Goal: Entertainment & Leisure: Consume media (video, audio)

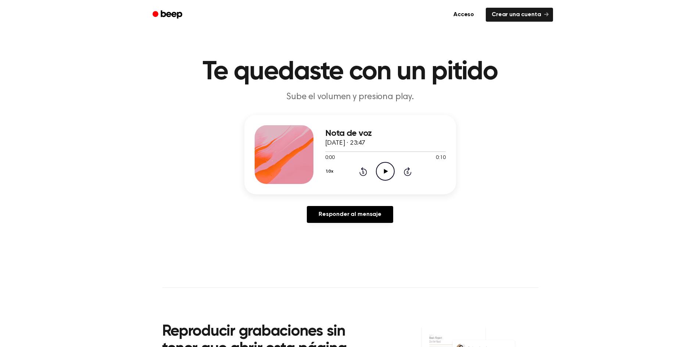
click at [384, 172] on icon at bounding box center [386, 171] width 4 height 5
click at [382, 169] on icon "Play Audio" at bounding box center [385, 171] width 19 height 19
click at [385, 168] on icon "Play Audio" at bounding box center [385, 171] width 19 height 19
click at [384, 172] on icon at bounding box center [386, 171] width 4 height 5
click at [382, 175] on icon "Play Audio" at bounding box center [385, 171] width 19 height 19
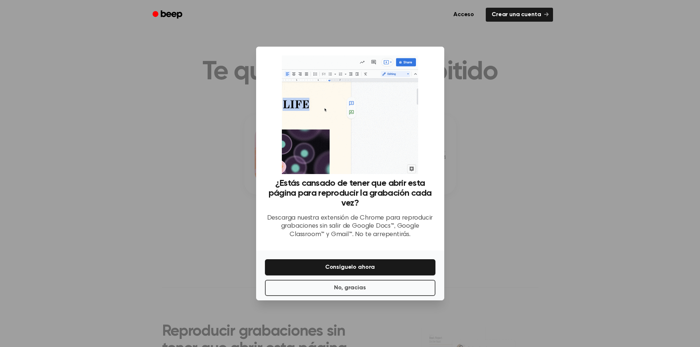
click at [502, 224] on div at bounding box center [350, 173] width 700 height 347
click at [386, 290] on button "No, gracias" at bounding box center [350, 288] width 170 height 16
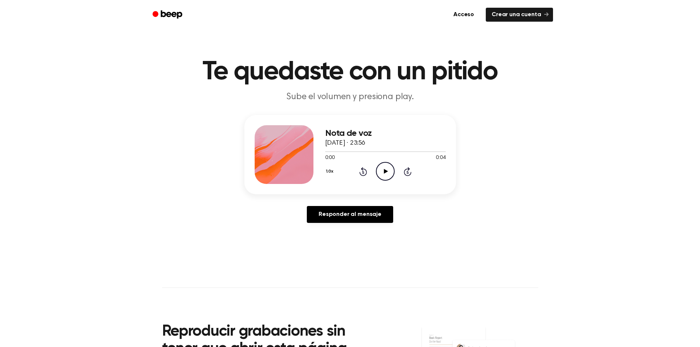
click at [383, 166] on icon "Play Audio" at bounding box center [385, 171] width 19 height 19
click at [382, 172] on icon "Play Audio" at bounding box center [385, 171] width 19 height 19
click at [379, 170] on icon "Play Audio" at bounding box center [385, 171] width 19 height 19
drag, startPoint x: 377, startPoint y: 170, endPoint x: 333, endPoint y: 132, distance: 58.3
click at [377, 170] on circle at bounding box center [385, 171] width 18 height 18
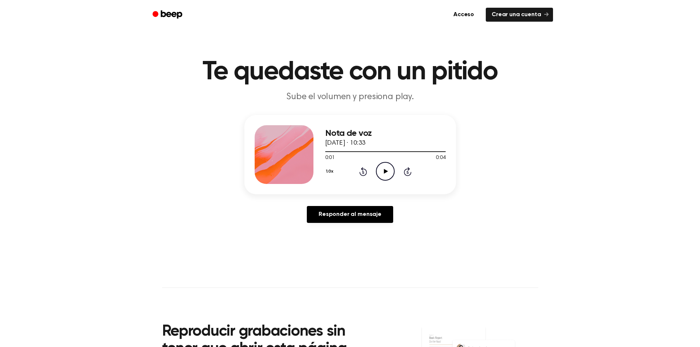
click at [382, 170] on icon "Play Audio" at bounding box center [385, 171] width 19 height 19
click at [385, 171] on icon at bounding box center [386, 171] width 4 height 5
click at [386, 165] on icon "Play Audio" at bounding box center [385, 171] width 19 height 19
click at [389, 172] on icon "Play Audio" at bounding box center [385, 171] width 19 height 19
click at [389, 166] on icon "Play Audio" at bounding box center [385, 171] width 19 height 19
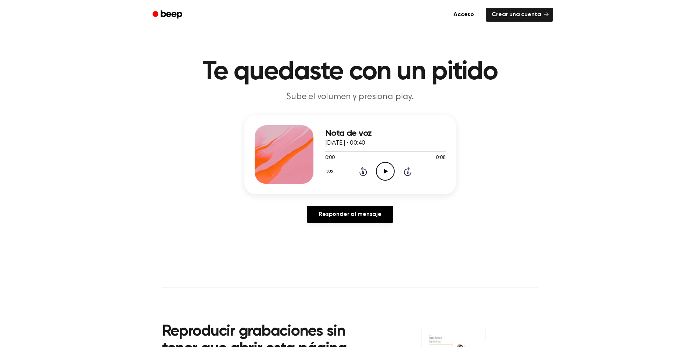
click at [378, 165] on circle at bounding box center [385, 171] width 18 height 18
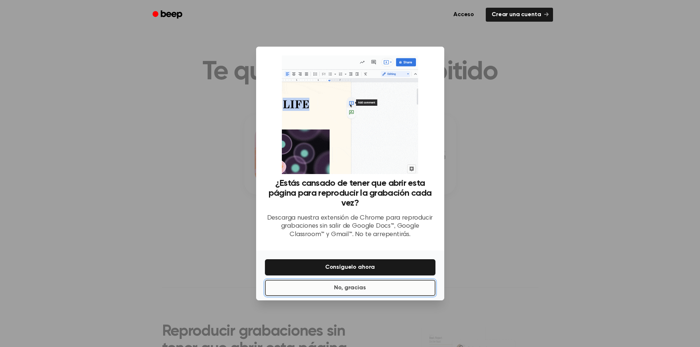
click at [403, 283] on button "No, gracias" at bounding box center [350, 288] width 170 height 16
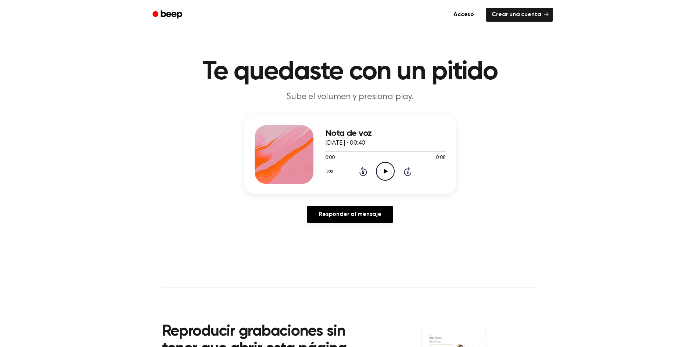
drag, startPoint x: 378, startPoint y: 169, endPoint x: 371, endPoint y: 164, distance: 8.3
click at [378, 169] on icon "Play Audio" at bounding box center [385, 171] width 19 height 19
click at [390, 170] on icon "Play Audio" at bounding box center [385, 171] width 19 height 19
click at [391, 170] on icon "Play Audio" at bounding box center [385, 171] width 19 height 19
click at [381, 165] on icon "Play Audio" at bounding box center [385, 171] width 19 height 19
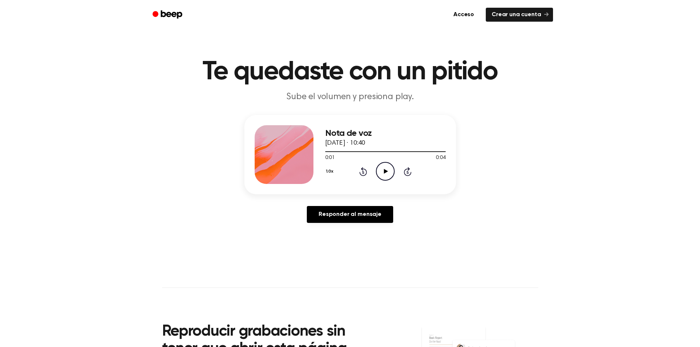
click at [387, 176] on icon "Play Audio" at bounding box center [385, 171] width 19 height 19
click at [386, 170] on icon "Play Audio" at bounding box center [385, 171] width 19 height 19
drag, startPoint x: 387, startPoint y: 152, endPoint x: 310, endPoint y: 152, distance: 77.1
click at [310, 152] on div "Nota de voz [DATE][PERSON_NAME] · 07:30 0:10 0:19 Su navegador no soporta el el…" at bounding box center [350, 154] width 212 height 79
click at [396, 150] on div at bounding box center [385, 151] width 120 height 6
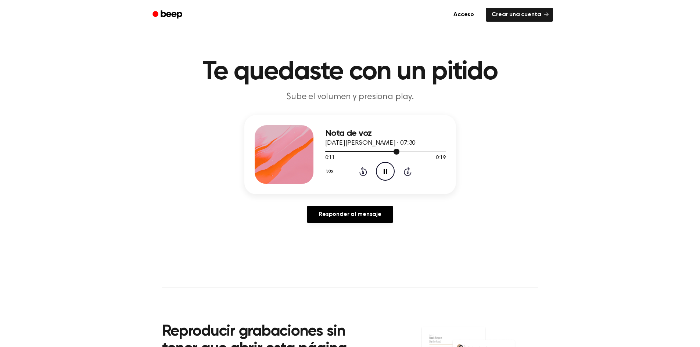
drag, startPoint x: 394, startPoint y: 151, endPoint x: 349, endPoint y: 154, distance: 44.9
click at [349, 154] on div at bounding box center [385, 151] width 120 height 6
click at [384, 167] on icon "Pause Audio" at bounding box center [385, 171] width 19 height 19
click at [368, 168] on div "1.0x Rewind 5 seconds Play Audio Skip 5 seconds" at bounding box center [385, 171] width 120 height 19
click at [363, 172] on icon "Rewind 5 seconds" at bounding box center [363, 172] width 8 height 10
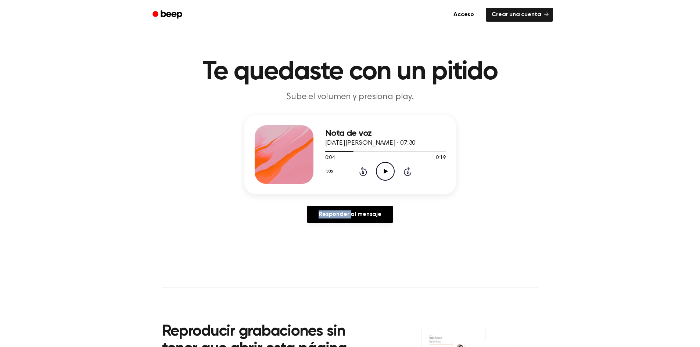
click at [363, 172] on icon at bounding box center [363, 172] width 2 height 3
click at [378, 169] on icon "Play Audio" at bounding box center [385, 171] width 19 height 19
click at [392, 170] on icon "Pause Audio" at bounding box center [385, 171] width 19 height 19
click at [366, 167] on icon "Rewind 5 seconds" at bounding box center [363, 172] width 8 height 10
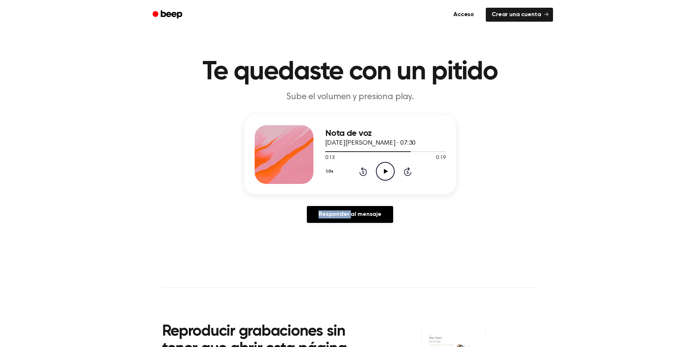
click at [366, 167] on icon "Rewind 5 seconds" at bounding box center [363, 172] width 8 height 10
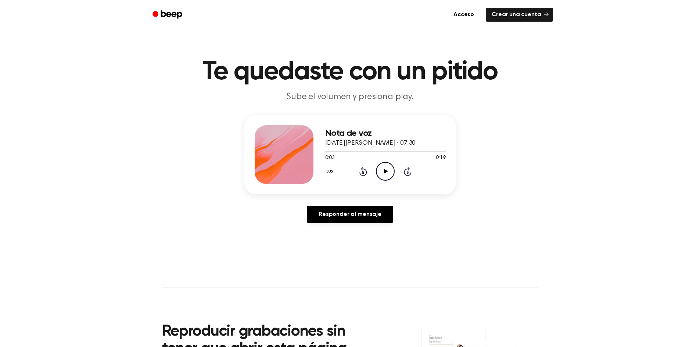
click at [385, 168] on icon "Play Audio" at bounding box center [385, 171] width 19 height 19
click at [393, 166] on circle at bounding box center [385, 171] width 18 height 18
click at [365, 173] on icon "Rewind 5 seconds" at bounding box center [363, 172] width 8 height 10
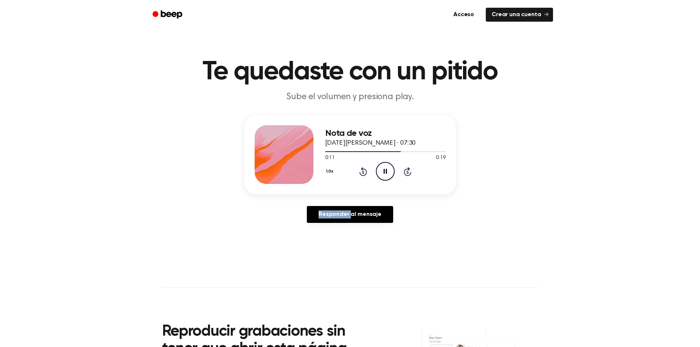
click at [365, 173] on icon "Rewind 5 seconds" at bounding box center [363, 172] width 8 height 10
click at [387, 165] on icon "Play Audio" at bounding box center [385, 171] width 19 height 19
click at [385, 173] on icon at bounding box center [386, 171] width 4 height 5
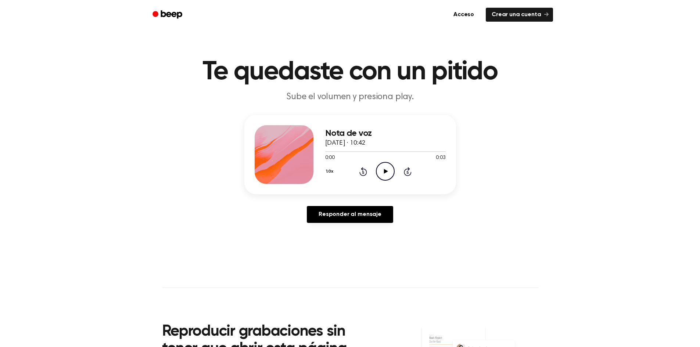
drag, startPoint x: 388, startPoint y: 170, endPoint x: 359, endPoint y: 134, distance: 45.5
click at [388, 170] on icon "Play Audio" at bounding box center [385, 171] width 19 height 19
click at [380, 170] on icon "Play Audio" at bounding box center [385, 171] width 19 height 19
click at [390, 174] on icon "Play Audio" at bounding box center [385, 171] width 19 height 19
click at [389, 173] on icon "Play Audio" at bounding box center [385, 171] width 19 height 19
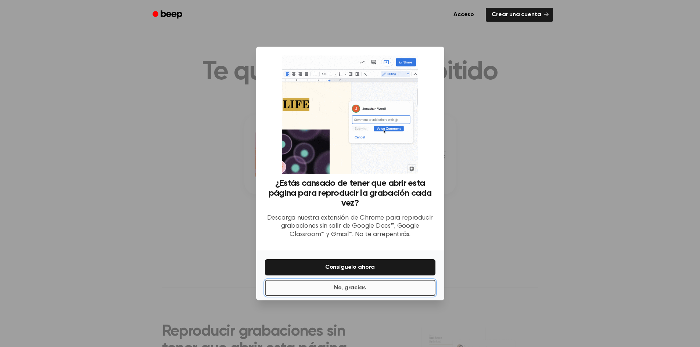
click at [402, 293] on button "No, gracias" at bounding box center [350, 288] width 170 height 16
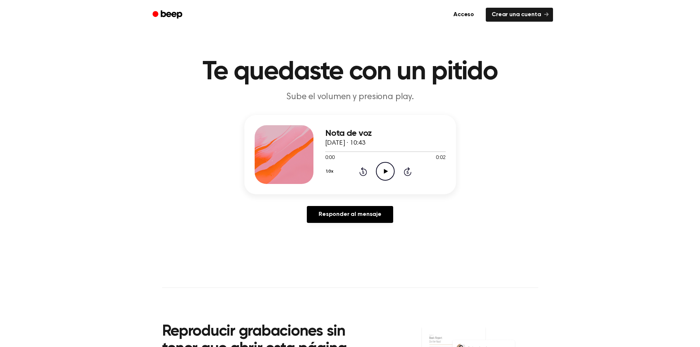
click at [379, 172] on icon "Play Audio" at bounding box center [385, 171] width 19 height 19
click at [382, 169] on icon "Play Audio" at bounding box center [385, 171] width 19 height 19
drag, startPoint x: 386, startPoint y: 170, endPoint x: 323, endPoint y: 91, distance: 101.9
click at [386, 170] on icon at bounding box center [386, 171] width 4 height 5
click at [388, 170] on icon "Play Audio" at bounding box center [385, 171] width 19 height 19
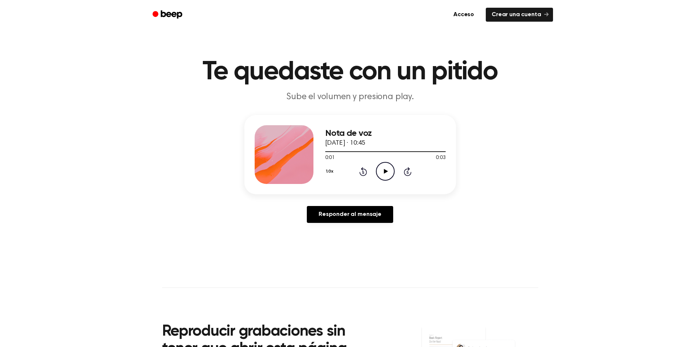
click at [386, 163] on icon "Play Audio" at bounding box center [385, 171] width 19 height 19
click at [380, 162] on icon "Play Audio" at bounding box center [385, 171] width 19 height 19
click at [378, 172] on icon "Play Audio" at bounding box center [385, 171] width 19 height 19
click at [392, 169] on icon "Play Audio" at bounding box center [385, 171] width 19 height 19
click at [384, 173] on icon at bounding box center [386, 171] width 4 height 5
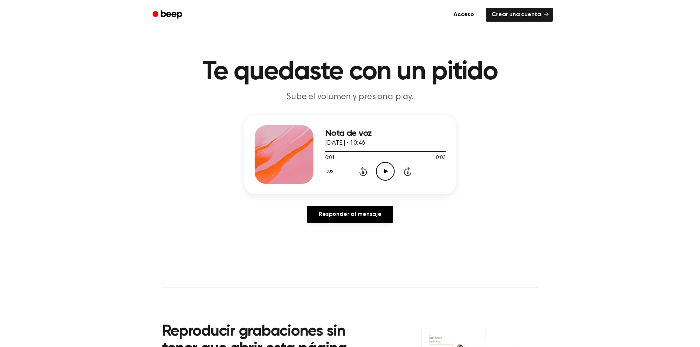
click at [386, 167] on icon "Play Audio" at bounding box center [385, 171] width 19 height 19
click at [392, 170] on icon "Play Audio" at bounding box center [385, 171] width 19 height 19
click at [388, 167] on icon "Play Audio" at bounding box center [385, 171] width 19 height 19
